Goal: Transaction & Acquisition: Purchase product/service

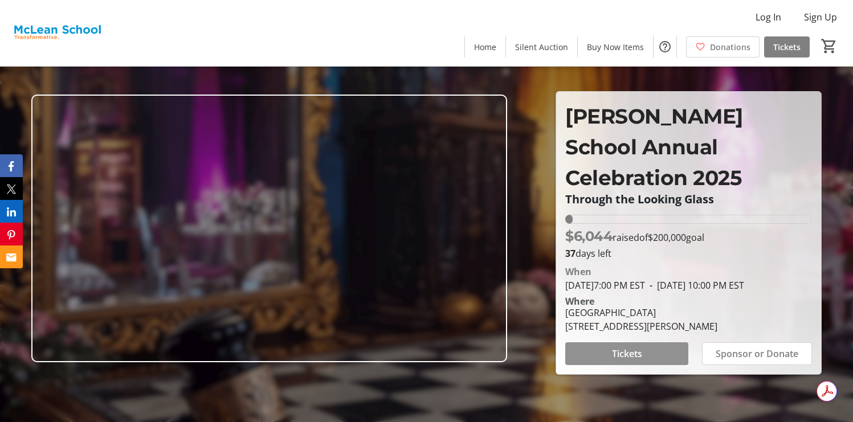
click at [630, 347] on span "Tickets" at bounding box center [627, 354] width 30 height 14
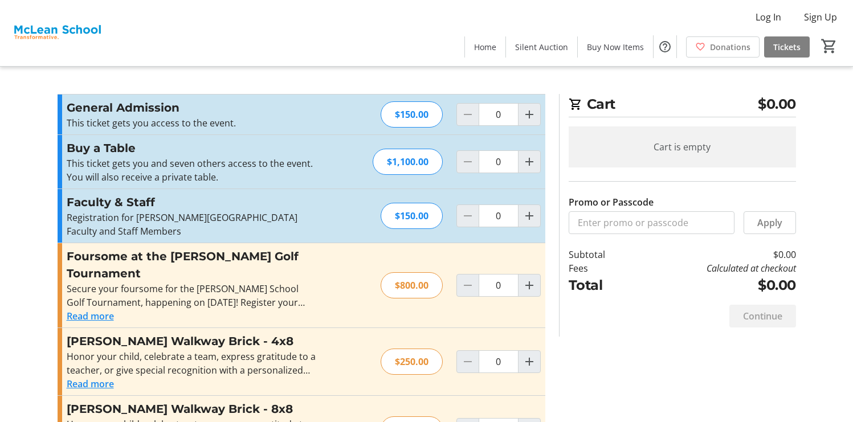
click at [612, 355] on div "Promo or Passcode Apply General Admission This ticket gets you access to the ev…" at bounding box center [427, 285] width 752 height 383
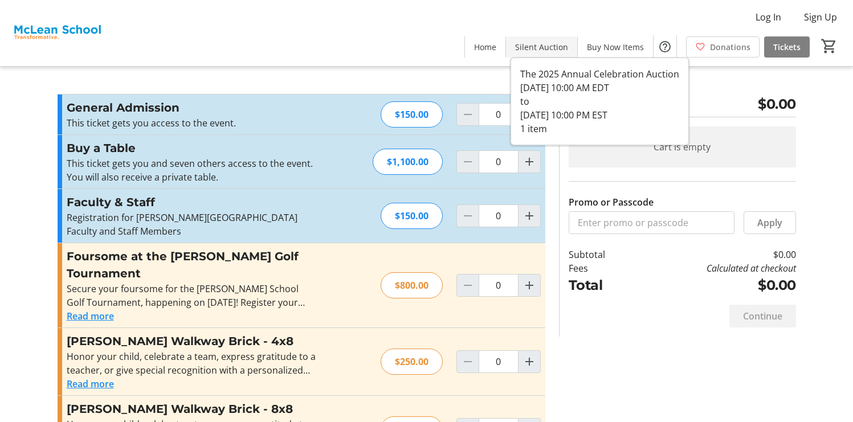
click at [567, 52] on span at bounding box center [541, 46] width 71 height 27
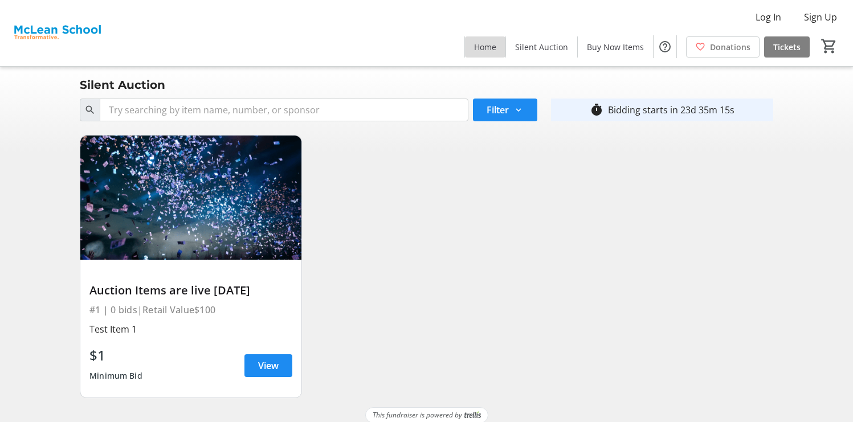
click at [489, 48] on span "Home" at bounding box center [485, 47] width 22 height 12
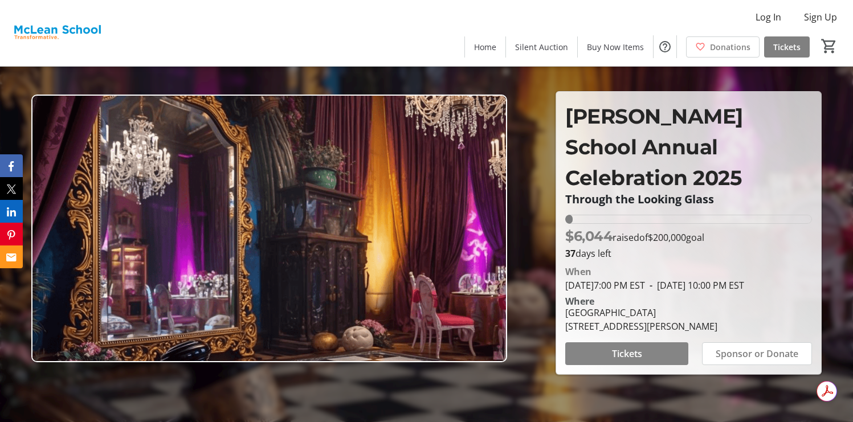
click at [593, 356] on span at bounding box center [626, 353] width 123 height 27
